Goal: Check status: Check status

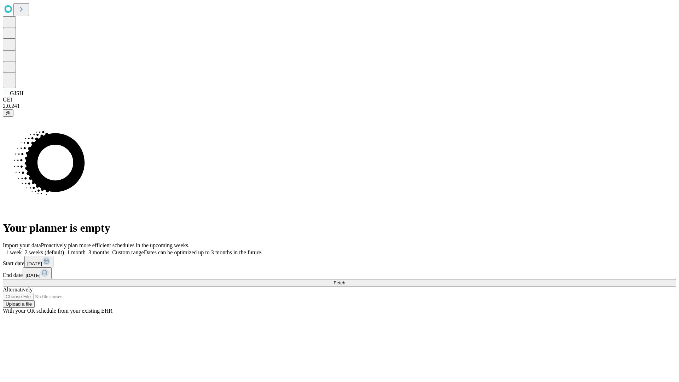
click at [345, 280] on span "Fetch" at bounding box center [340, 282] width 12 height 5
